Goal: Find specific page/section

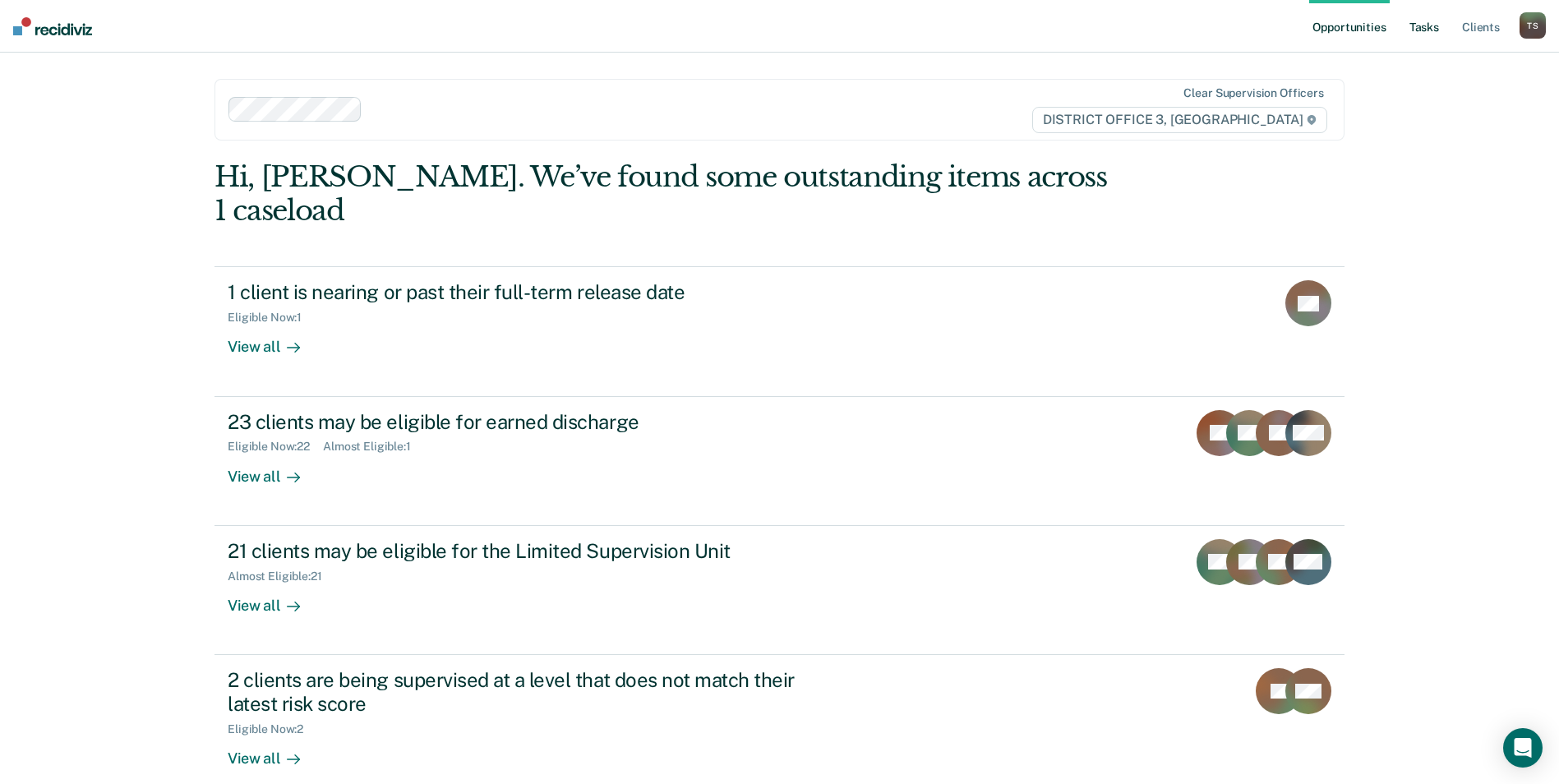
click at [1427, 28] on link "Tasks" at bounding box center [1424, 26] width 37 height 53
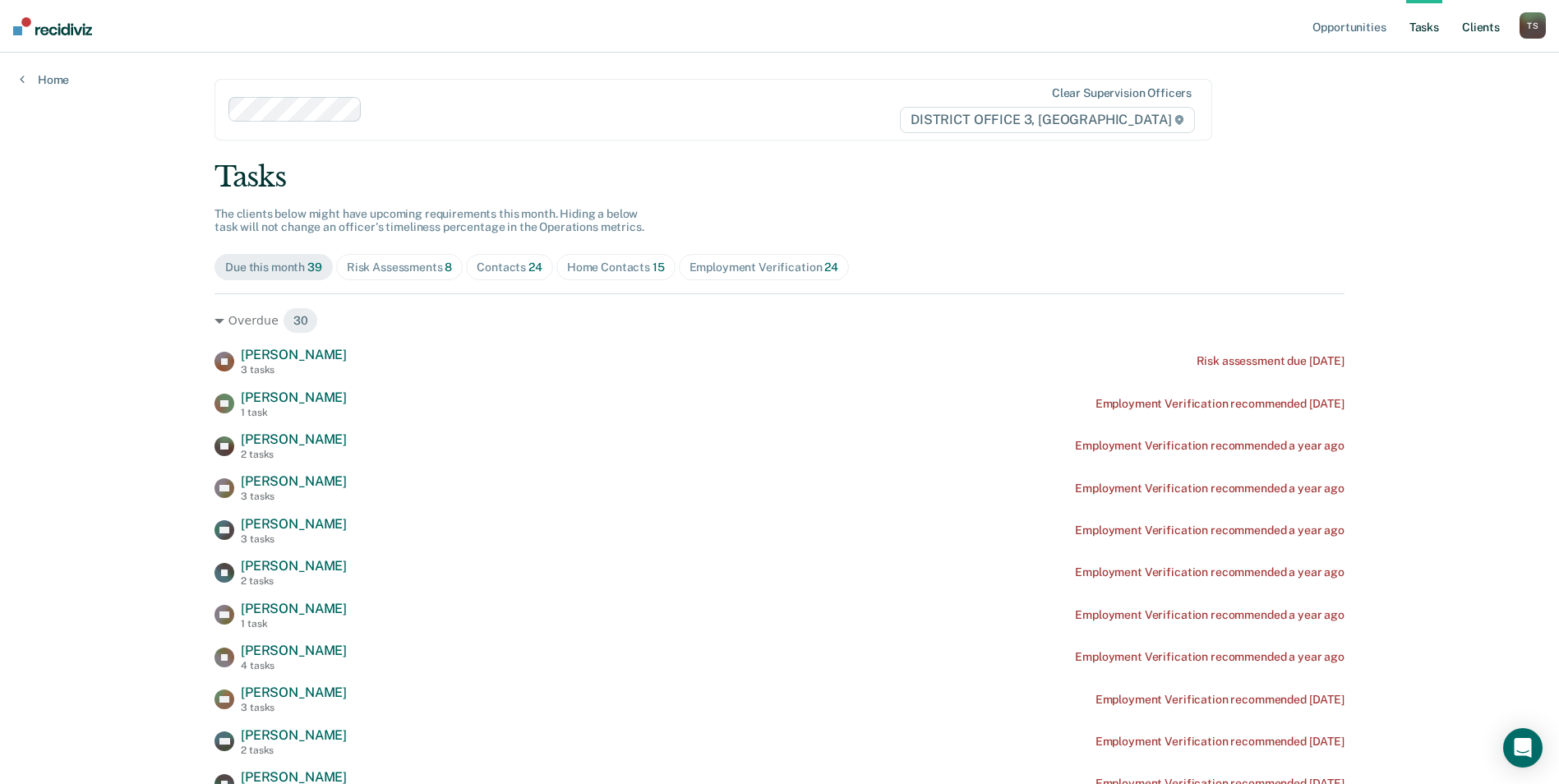
click at [1480, 25] on link "Client s" at bounding box center [1481, 26] width 44 height 53
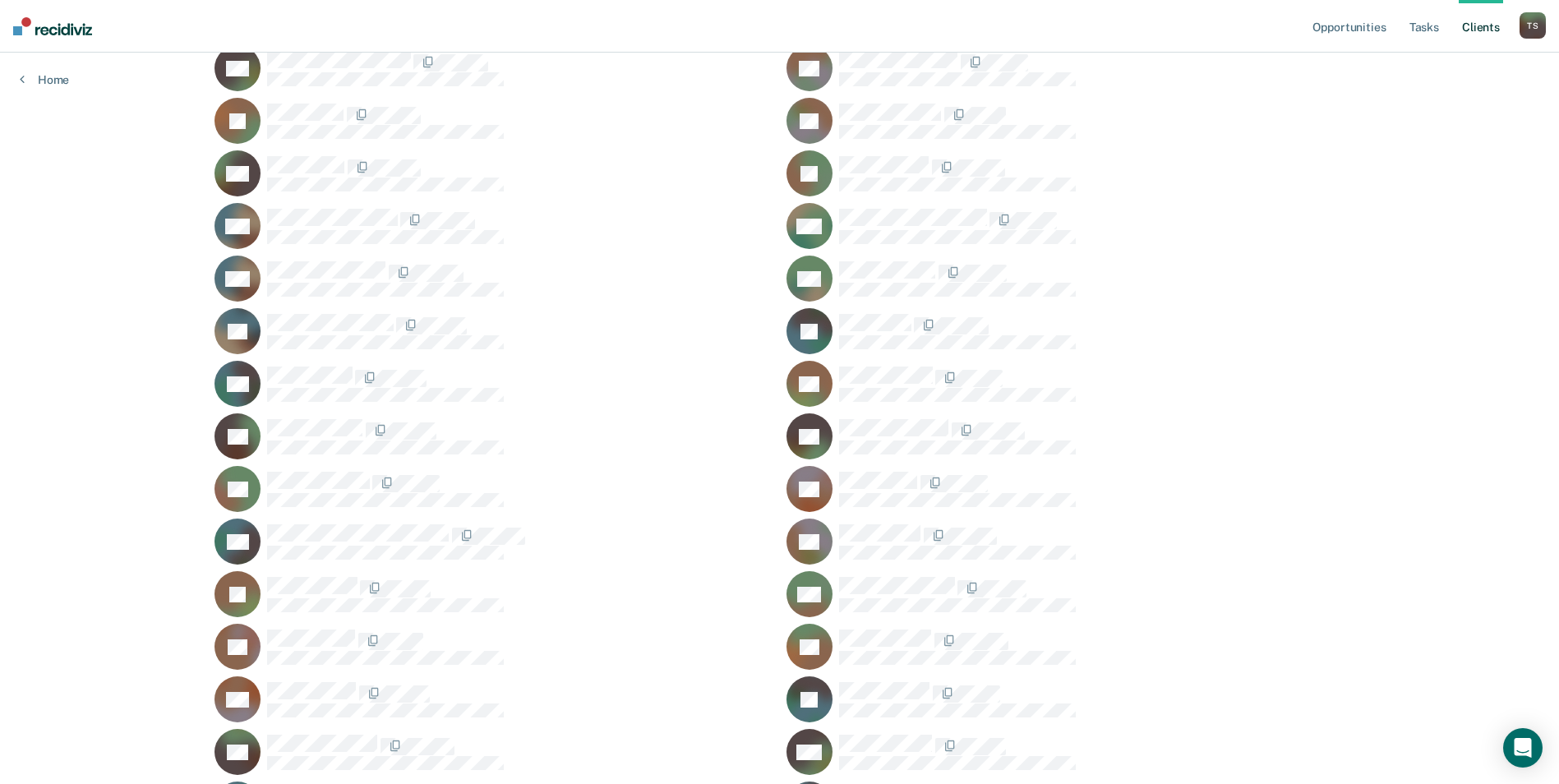
scroll to position [1376, 0]
